Goal: Transaction & Acquisition: Purchase product/service

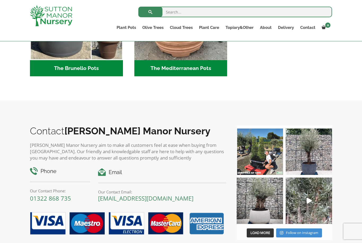
scroll to position [850, 0]
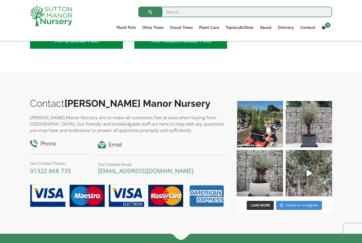
click at [314, 130] on img at bounding box center [309, 124] width 46 height 46
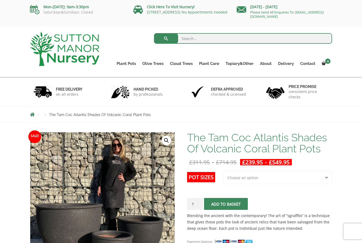
click at [42, 0] on div "Mon-Friday: 9am-3:30pm Saturdays&Sundays: Closed" at bounding box center [77, 10] width 103 height 21
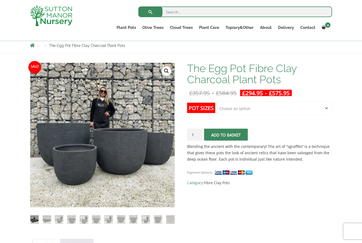
scroll to position [60, 0]
select select "Click here to buy the 3rd To Largest Pot In The Picture"
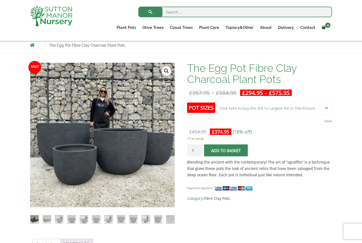
click at [227, 151] on button "Add to basket" at bounding box center [226, 151] width 44 height 12
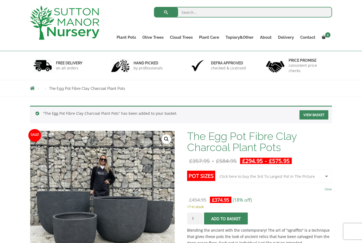
scroll to position [35, 0]
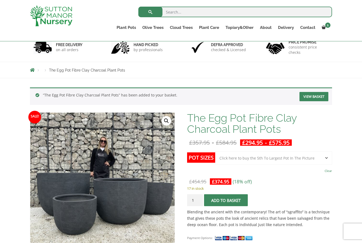
select select "Click here to buy the 5th To Largest Pot In The Picture"
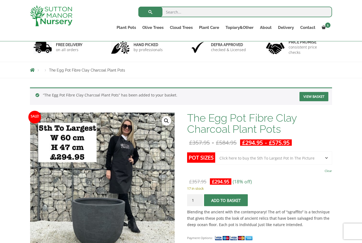
click at [223, 201] on button "Add to basket" at bounding box center [226, 201] width 44 height 12
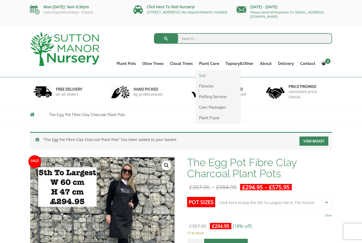
click at [207, 74] on link "Soil" at bounding box center [218, 76] width 45 height 8
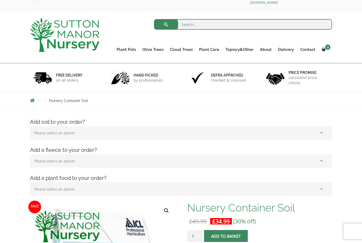
scroll to position [56, 0]
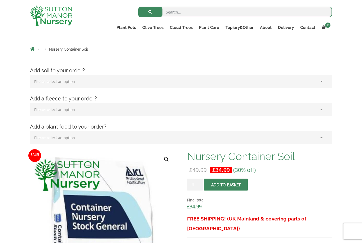
select select "(x2) 75L Bag_1"
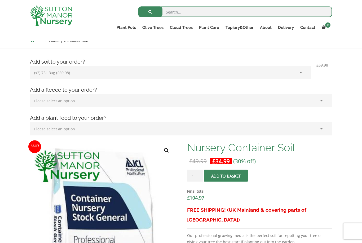
scroll to position [65, 0]
click at [202, 177] on input "1" at bounding box center [195, 176] width 16 height 12
type input "2"
click at [226, 176] on span "submit" at bounding box center [226, 176] width 0 height 0
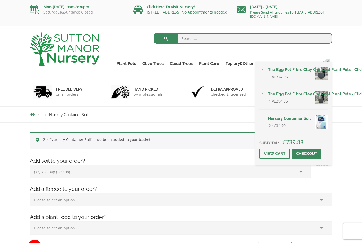
click at [328, 64] on span "4" at bounding box center [328, 61] width 5 height 5
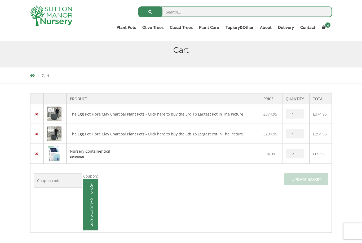
scroll to position [66, 0]
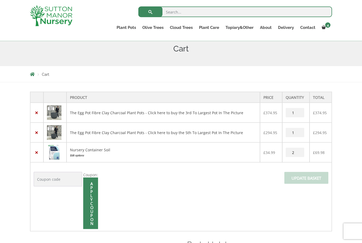
click at [299, 152] on input "2" at bounding box center [295, 152] width 19 height 9
type input "3"
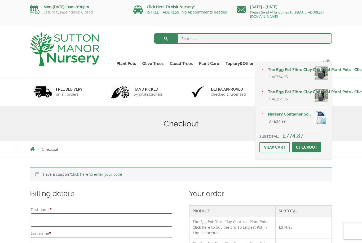
click at [327, 62] on span "5" at bounding box center [328, 61] width 5 height 5
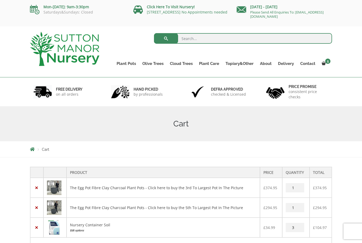
click at [80, 184] on td "The Egg Pot Fibre Clay Charcoal Plant Pots - Click here to buy the 3rd To Large…" at bounding box center [164, 188] width 194 height 20
click at [79, 187] on link "The Egg Pot Fibre Clay Charcoal Plant Pots - Click here to buy the 3rd To Large…" at bounding box center [157, 187] width 174 height 5
click at [50, 187] on img at bounding box center [54, 188] width 15 height 15
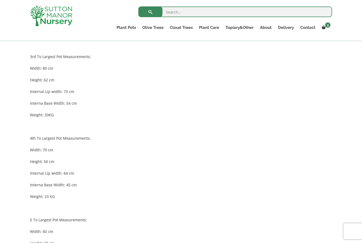
scroll to position [453, 0]
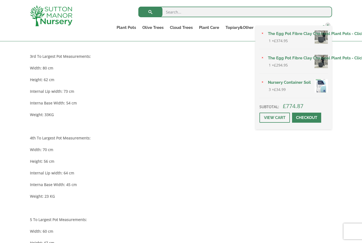
click at [329, 27] on span "5" at bounding box center [328, 25] width 5 height 5
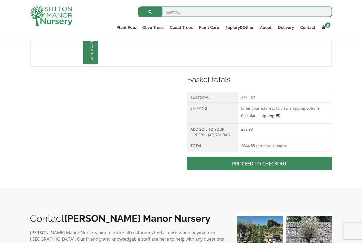
scroll to position [231, 0]
click at [260, 163] on span at bounding box center [260, 163] width 0 height 0
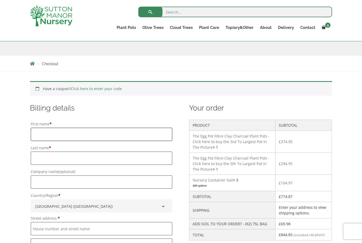
click at [110, 128] on input "First name *" at bounding box center [102, 134] width 142 height 13
type input "Amy"
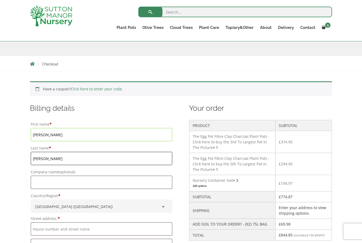
type input "Lyons"
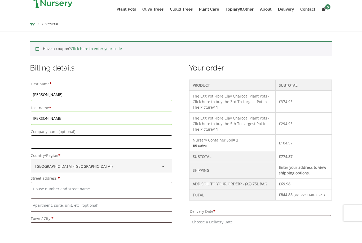
scroll to position [144, 0]
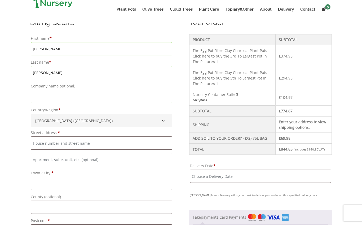
drag, startPoint x: 109, startPoint y: 135, endPoint x: 109, endPoint y: 144, distance: 8.8
click at [109, 148] on label "Street address *" at bounding box center [102, 151] width 142 height 7
click at [109, 155] on input "Street address *" at bounding box center [102, 161] width 142 height 13
type input "2 jordans way"
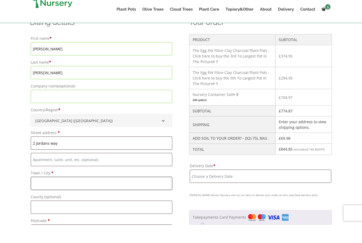
click at [105, 195] on input "Town / City *" at bounding box center [102, 201] width 142 height 13
type input "beaconsfield"
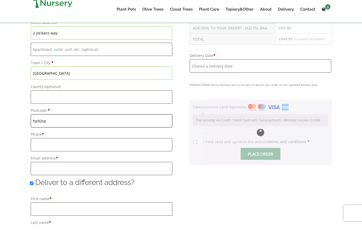
type input "hp92sp"
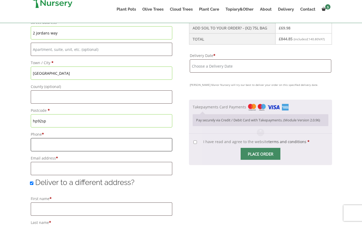
click at [67, 157] on input "Phone *" at bounding box center [102, 163] width 142 height 13
type input "07775823875"
click at [68, 180] on input "Email address *" at bounding box center [102, 186] width 142 height 13
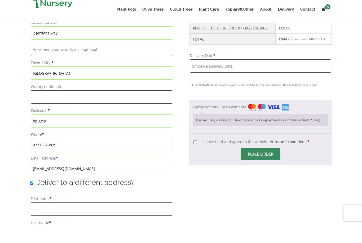
type input "amyplyons@icloud.com"
click at [33, 200] on input "Deliver to a different address?" at bounding box center [31, 201] width 3 height 3
checkbox input "false"
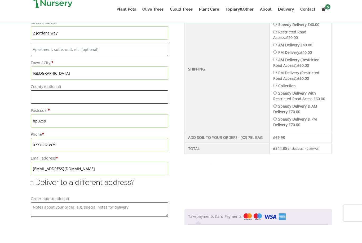
scroll to position [273, 0]
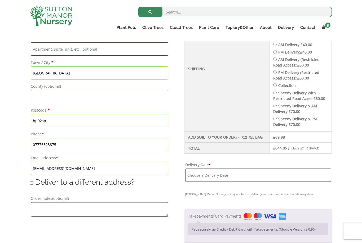
click at [95, 208] on textarea "Order notes (optional)" at bounding box center [100, 209] width 138 height 14
type textarea "Second drive on the left"
click at [349, 136] on div "Have a coupon? Click here to enter your code Apply coupon Billing details First…" at bounding box center [181, 84] width 362 height 416
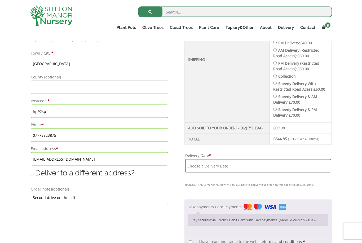
scroll to position [282, 0]
click at [265, 172] on input "Delivery Date *" at bounding box center [258, 165] width 146 height 13
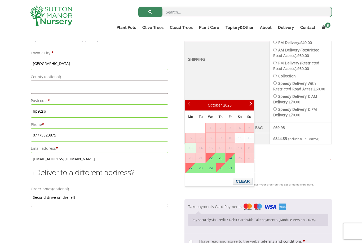
click at [220, 158] on link "23" at bounding box center [220, 158] width 9 height 10
type input "23 October, 2025"
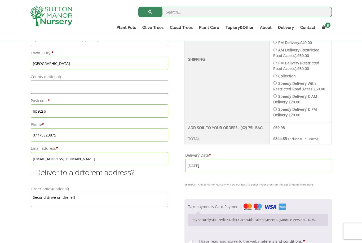
click at [317, 172] on input "[DATE]" at bounding box center [258, 165] width 146 height 13
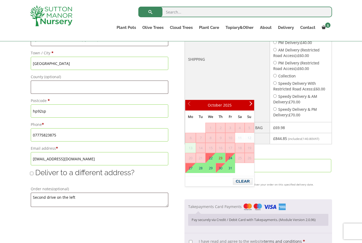
click at [339, 197] on div "Have a coupon? Click here to enter your code Apply coupon Billing details First…" at bounding box center [181, 74] width 362 height 416
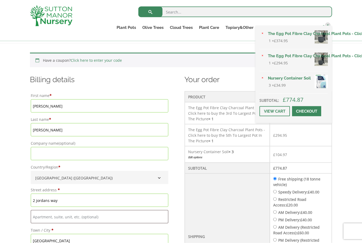
scroll to position [105, 0]
click at [263, 81] on link "×" at bounding box center [263, 79] width 6 height 6
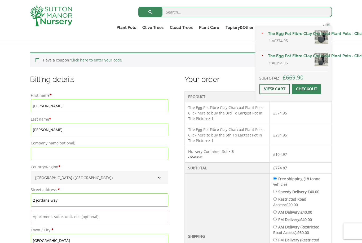
click at [286, 94] on link "View cart" at bounding box center [275, 89] width 31 height 10
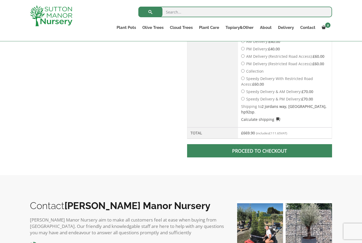
scroll to position [256, 0]
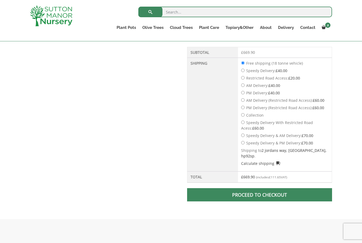
click at [260, 195] on span at bounding box center [260, 195] width 0 height 0
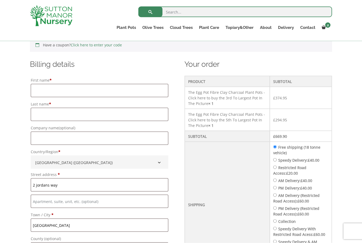
scroll to position [120, 0]
click at [210, 41] on link "Soil" at bounding box center [218, 40] width 45 height 8
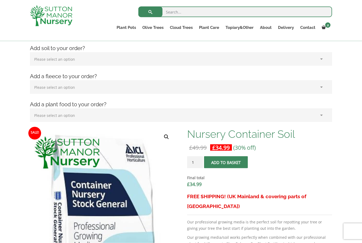
scroll to position [101, 0]
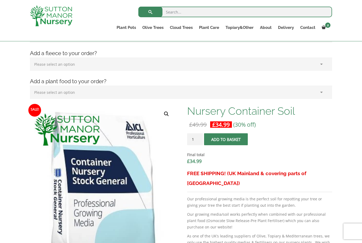
click at [200, 138] on input "1" at bounding box center [195, 139] width 16 height 12
type input "3"
click at [226, 140] on span "submit" at bounding box center [226, 140] width 0 height 0
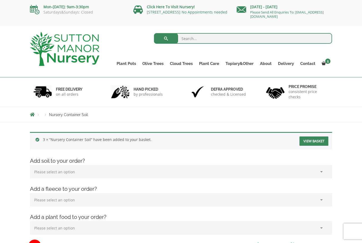
click at [303, 140] on link "View basket" at bounding box center [314, 141] width 29 height 9
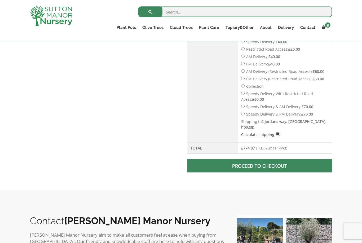
scroll to position [305, 0]
click at [289, 163] on link "Proceed to checkout" at bounding box center [259, 165] width 145 height 13
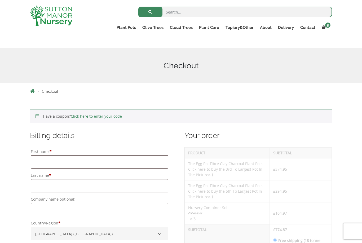
scroll to position [58, 0]
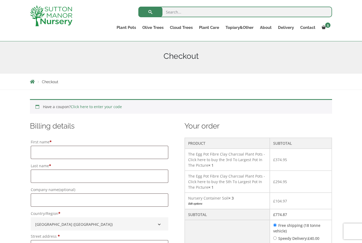
click at [102, 152] on input "First name *" at bounding box center [100, 152] width 138 height 13
type input "[PERSON_NAME]"
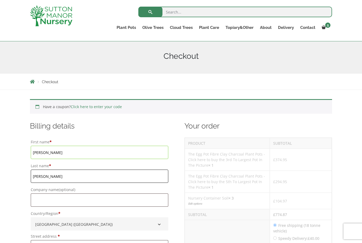
type input "[PERSON_NAME]"
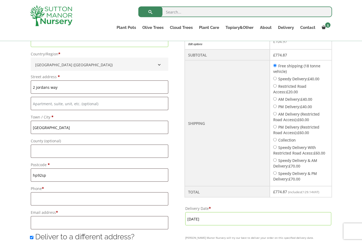
scroll to position [218, 0]
click at [111, 202] on input "Phone *" at bounding box center [100, 198] width 138 height 13
type input "07775823875"
type input "[EMAIL_ADDRESS][DOMAIN_NAME]"
click at [26, 205] on div "Have a coupon? Click here to enter your code Apply coupon Billing details First…" at bounding box center [181, 213] width 310 height 557
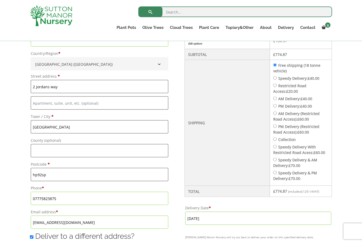
click at [31, 237] on input "Deliver to a different address?" at bounding box center [31, 237] width 3 height 3
checkbox input "false"
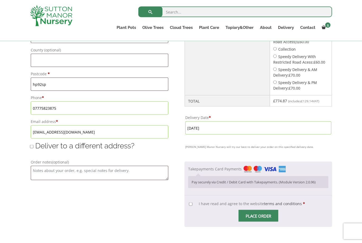
scroll to position [390, 0]
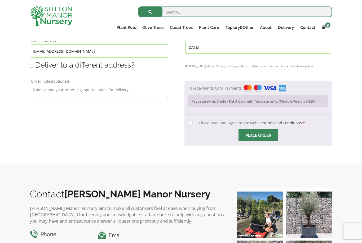
click at [190, 125] on input "I have read and agree to the website terms and conditions *" at bounding box center [190, 123] width 3 height 3
checkbox input "true"
click at [259, 135] on span "Checkout" at bounding box center [259, 135] width 0 height 0
click at [264, 141] on span "Place order" at bounding box center [259, 135] width 40 height 12
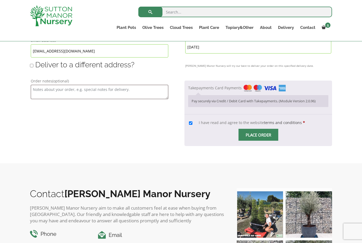
click at [283, 92] on img "Checkout" at bounding box center [265, 88] width 42 height 7
click at [0, 0] on input "Takepayments Card Payments" at bounding box center [0, 0] width 0 height 0
click at [259, 135] on span "Checkout" at bounding box center [259, 135] width 0 height 0
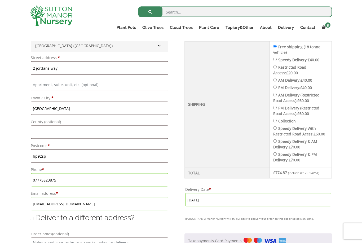
scroll to position [278, 0]
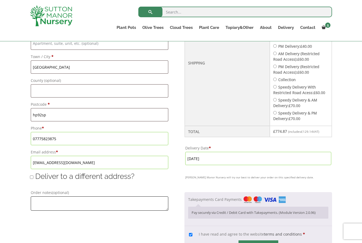
click at [135, 201] on textarea "Order notes (optional)" at bounding box center [100, 204] width 138 height 14
type textarea "Second driveway on the left"
click at [99, 224] on div "Billing details First name * Amy Last name * Lyons Company name (optional) Coun…" at bounding box center [107, 79] width 155 height 357
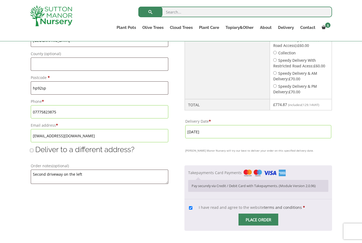
scroll to position [314, 0]
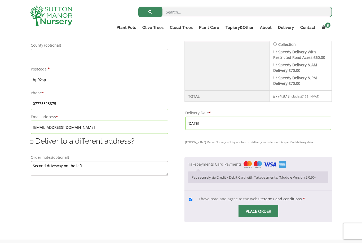
click at [259, 211] on span "Checkout" at bounding box center [259, 211] width 0 height 0
click at [266, 217] on input "Place order" at bounding box center [259, 211] width 40 height 12
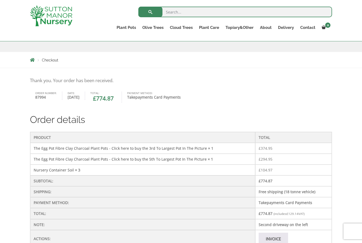
scroll to position [82, 0]
